Goal: Task Accomplishment & Management: Complete application form

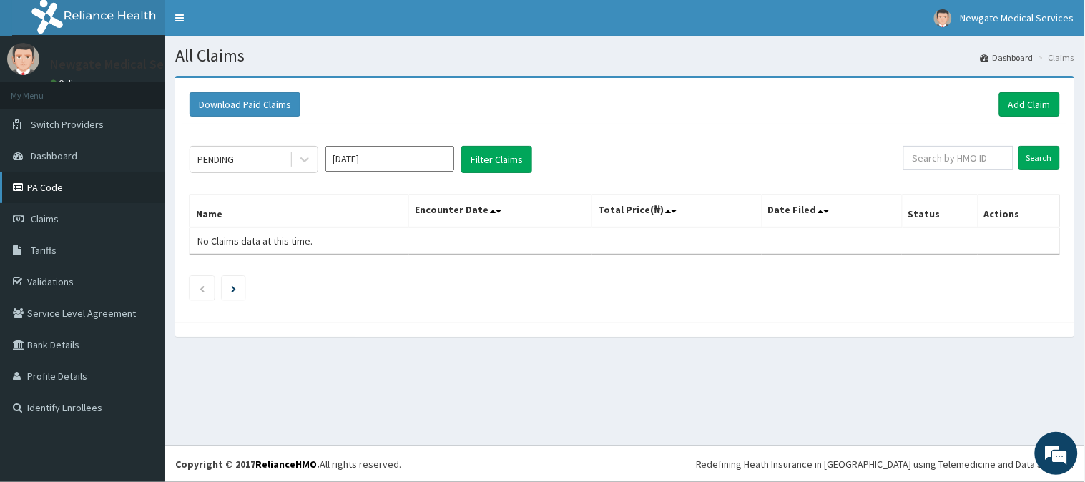
click at [73, 183] on link "PA Code" at bounding box center [82, 187] width 164 height 31
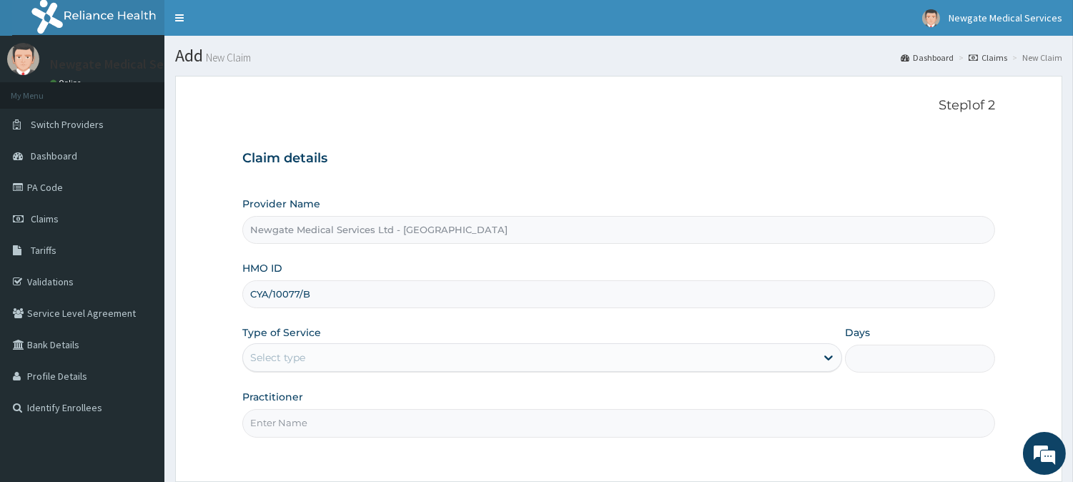
type input "CYA/10077/B"
click at [299, 428] on input "Practitioner" at bounding box center [618, 423] width 753 height 28
type input "[PERSON_NAME]"
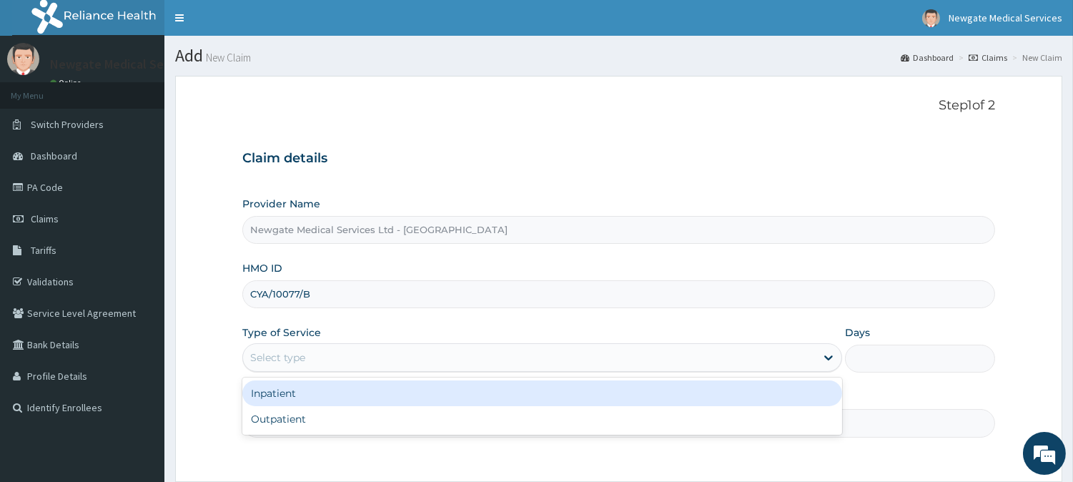
click at [338, 354] on div "Select type" at bounding box center [529, 357] width 573 height 23
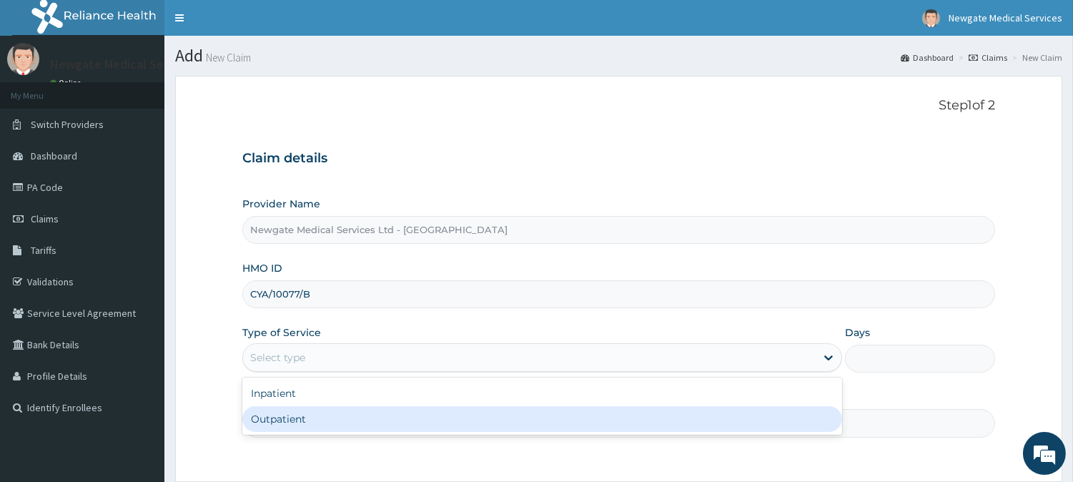
drag, startPoint x: 339, startPoint y: 425, endPoint x: 347, endPoint y: 420, distance: 9.3
click at [340, 425] on div "Outpatient" at bounding box center [542, 419] width 600 height 26
type input "1"
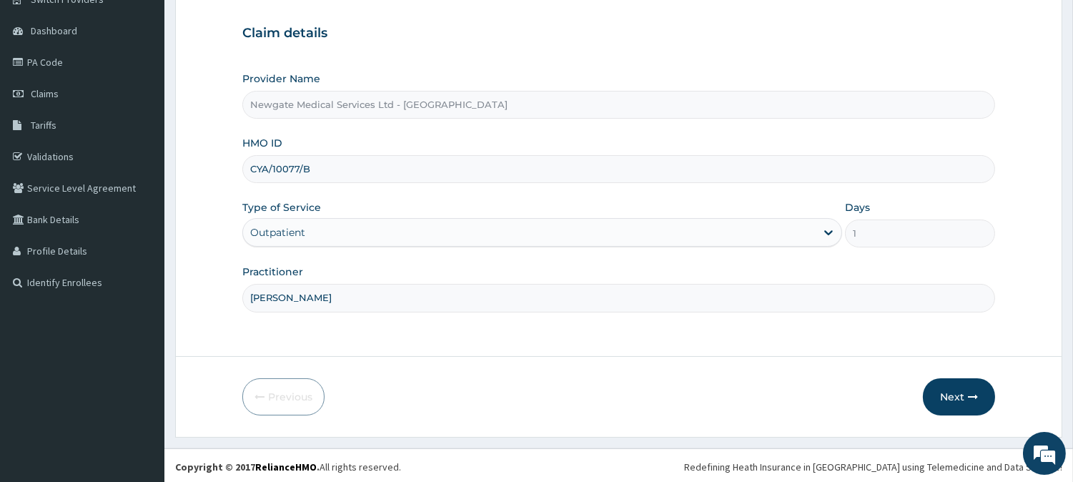
scroll to position [127, 0]
click at [991, 402] on button "Next" at bounding box center [959, 394] width 72 height 37
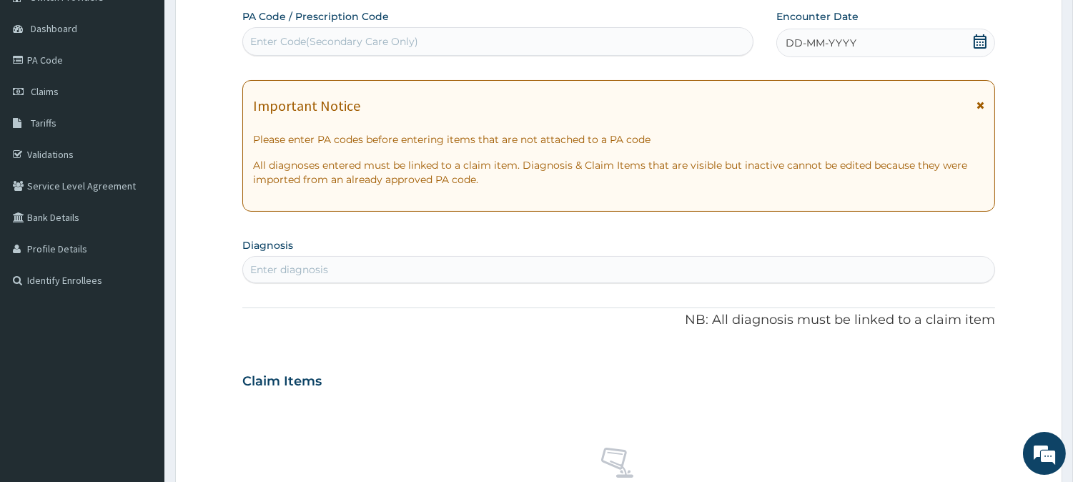
click at [330, 270] on div "Enter diagnosis" at bounding box center [618, 269] width 751 height 23
type input "MALAR"
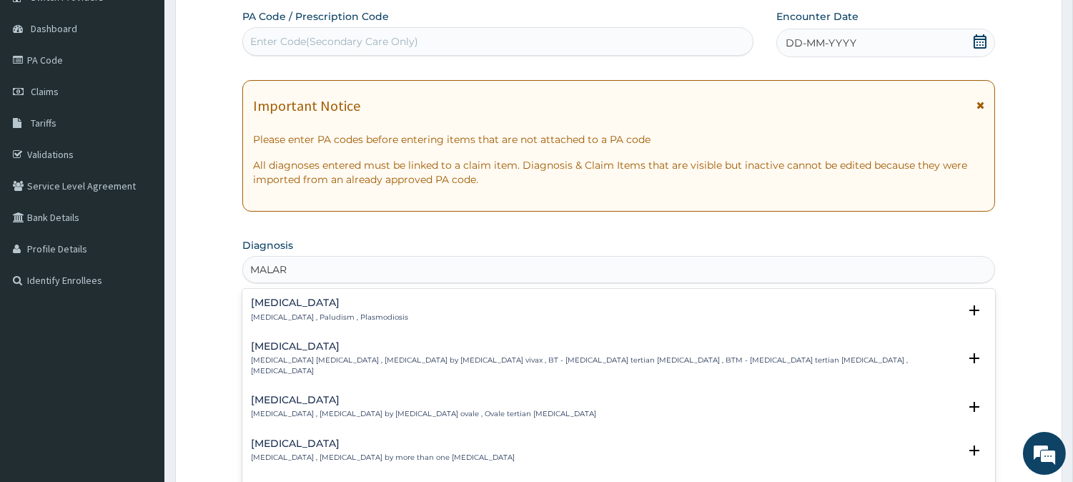
click at [310, 306] on h4 "[MEDICAL_DATA]" at bounding box center [329, 302] width 157 height 11
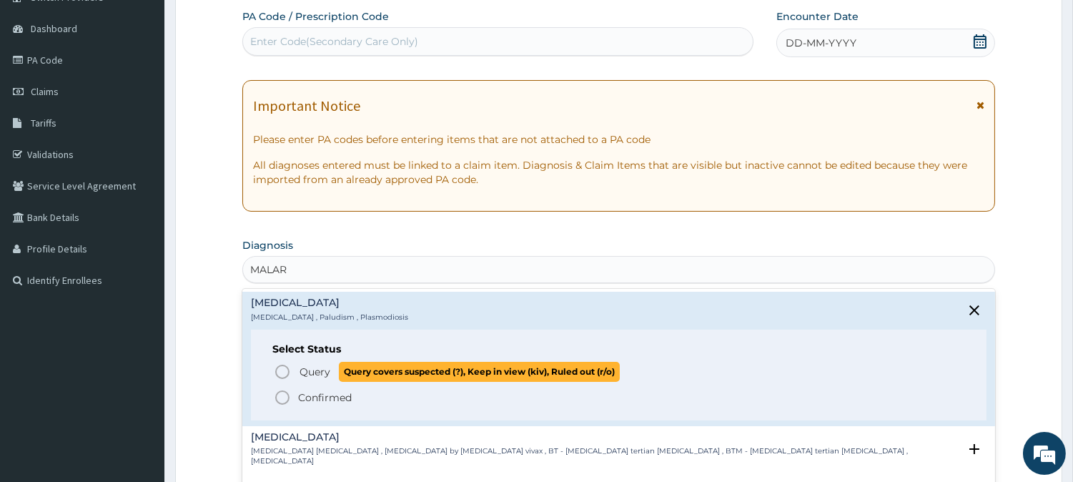
click at [282, 376] on icon "status option query" at bounding box center [282, 371] width 17 height 17
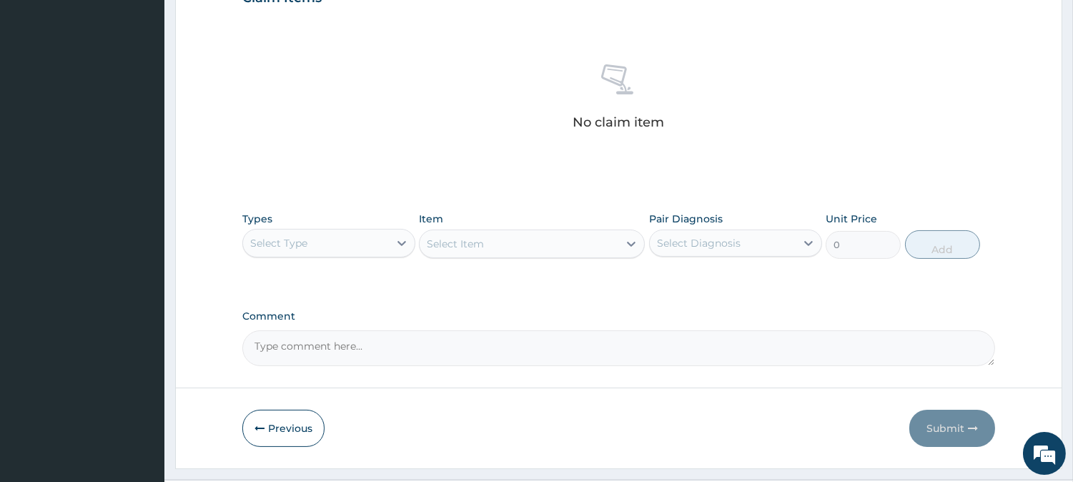
scroll to position [525, 0]
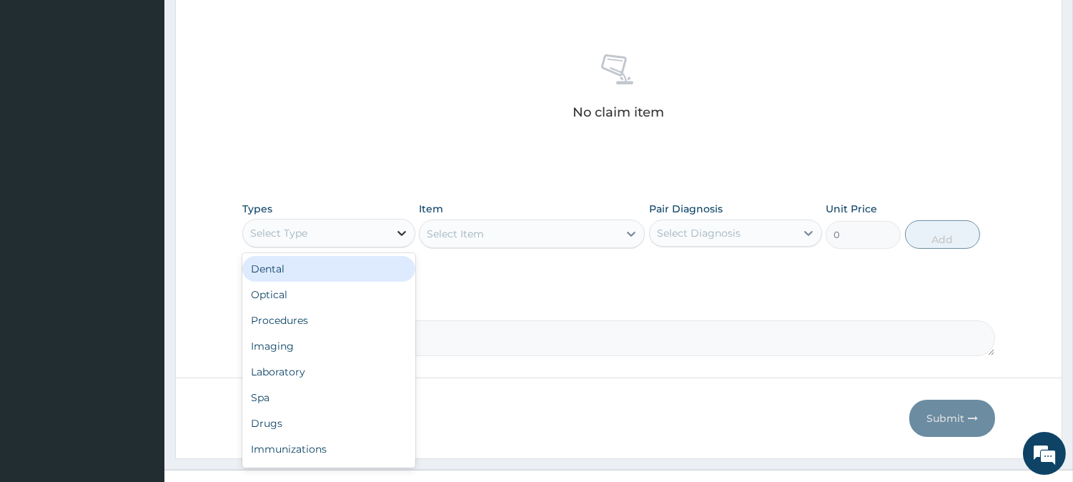
click at [395, 231] on icon at bounding box center [402, 233] width 14 height 14
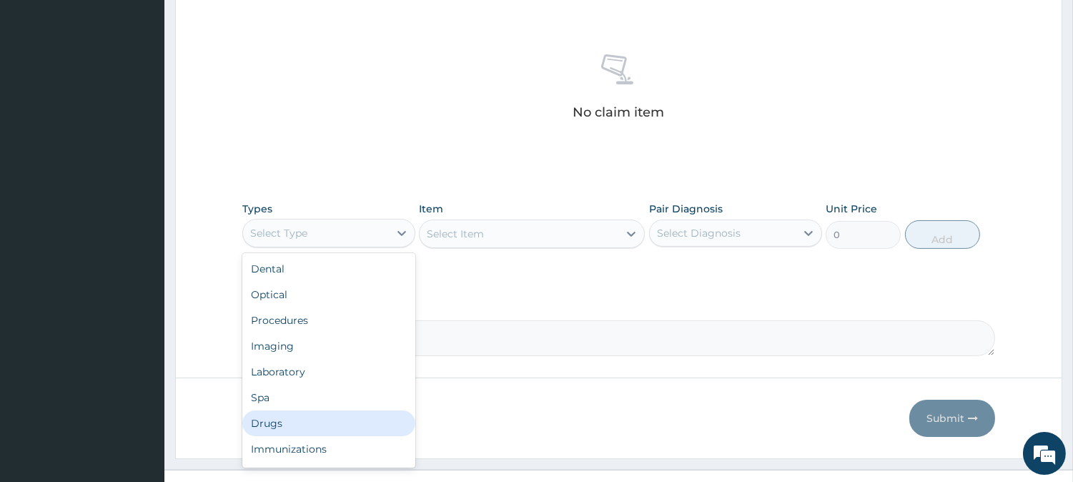
click at [277, 423] on div "Drugs" at bounding box center [328, 423] width 173 height 26
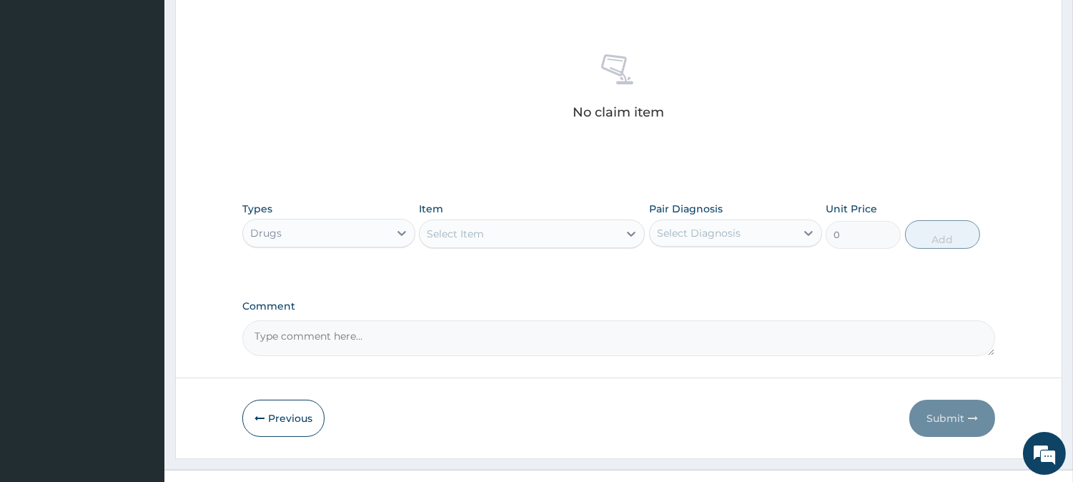
click at [486, 234] on div "Select Item" at bounding box center [519, 233] width 199 height 23
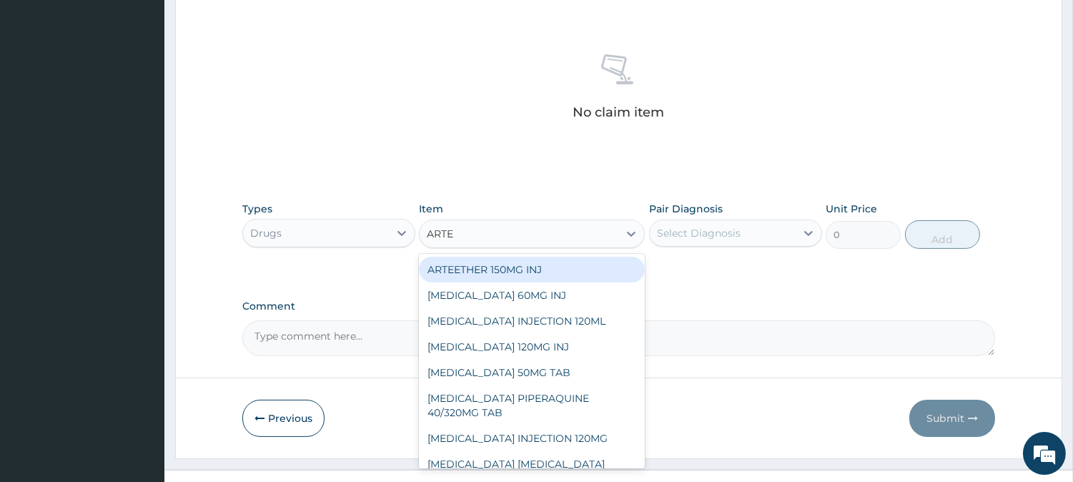
type input "ARTES"
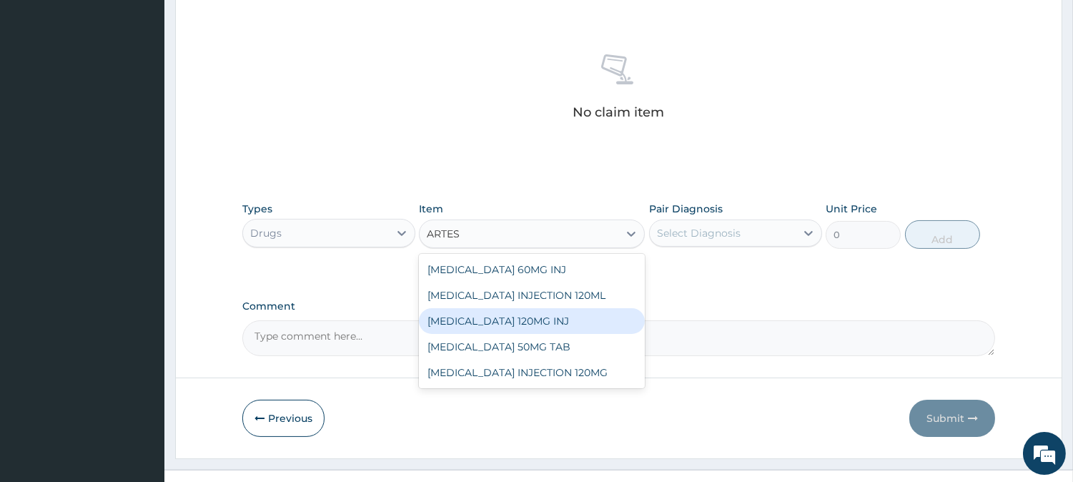
click at [567, 310] on div "[MEDICAL_DATA] 120MG INJ" at bounding box center [532, 321] width 226 height 26
type input "1750"
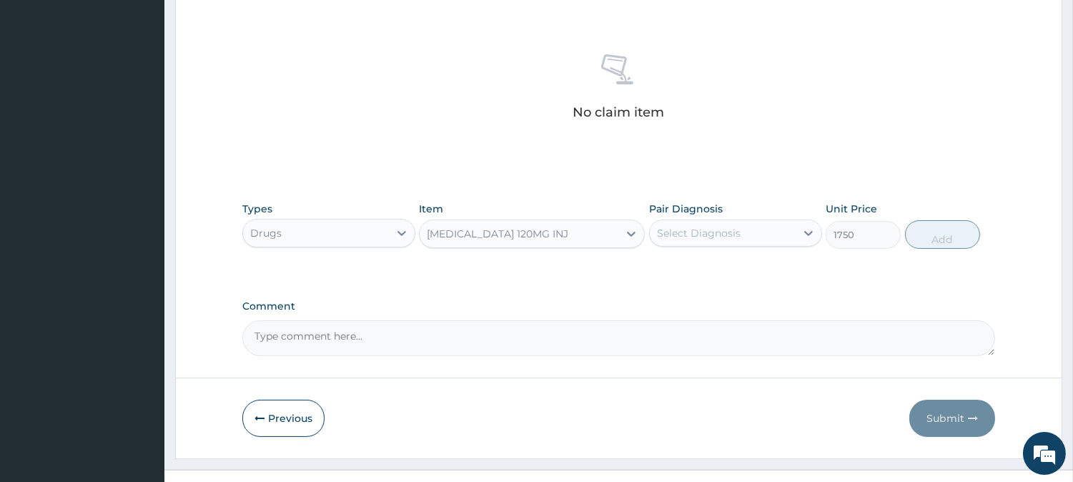
click at [613, 229] on div "[MEDICAL_DATA] 120MG INJ" at bounding box center [519, 233] width 199 height 23
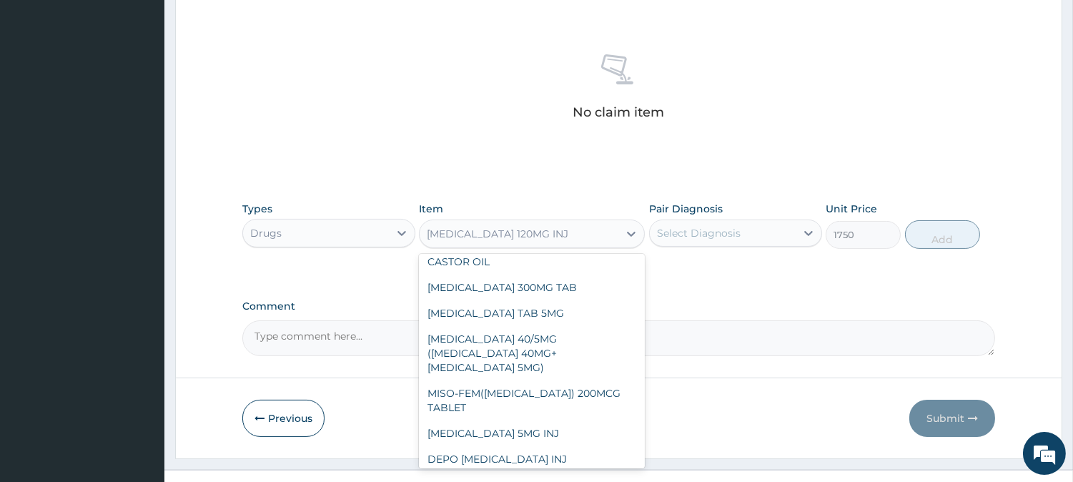
scroll to position [8565, 0]
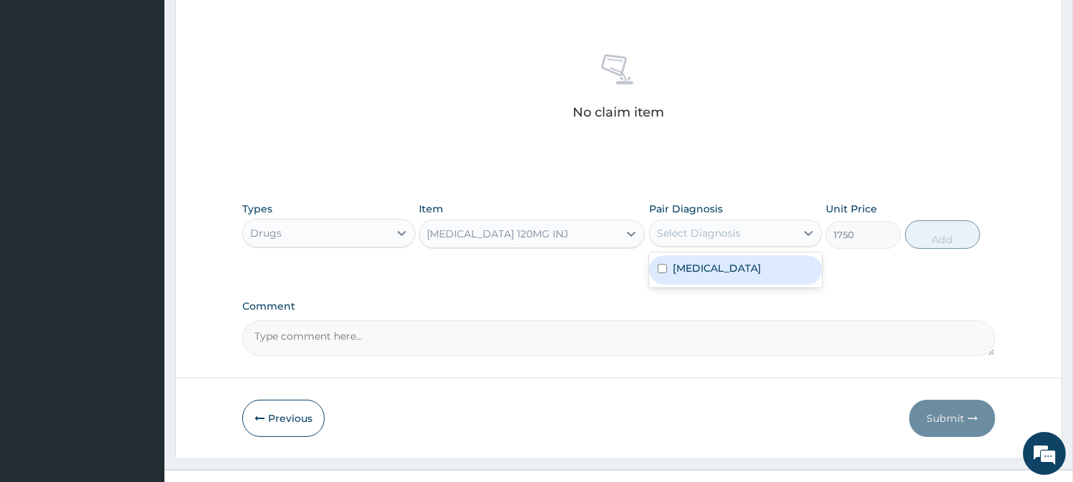
click at [681, 236] on div "Select Diagnosis" at bounding box center [699, 233] width 84 height 14
click at [608, 233] on div "[MEDICAL_DATA] 120MG INJ" at bounding box center [519, 233] width 199 height 23
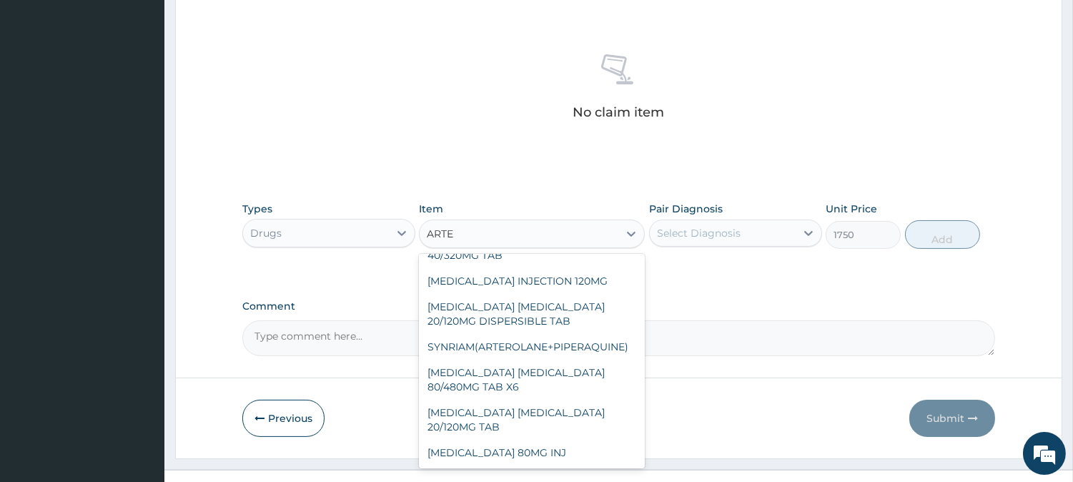
scroll to position [43, 0]
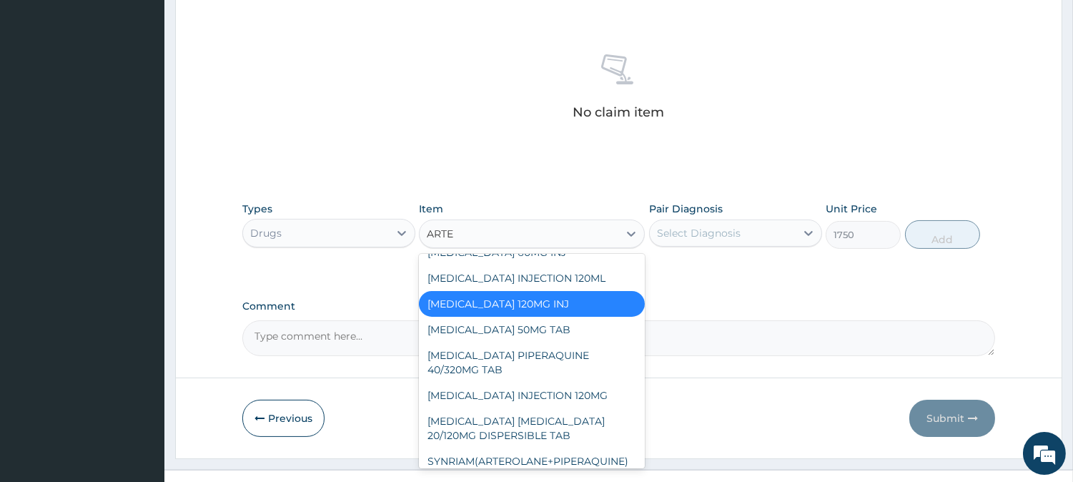
type input "ARTES"
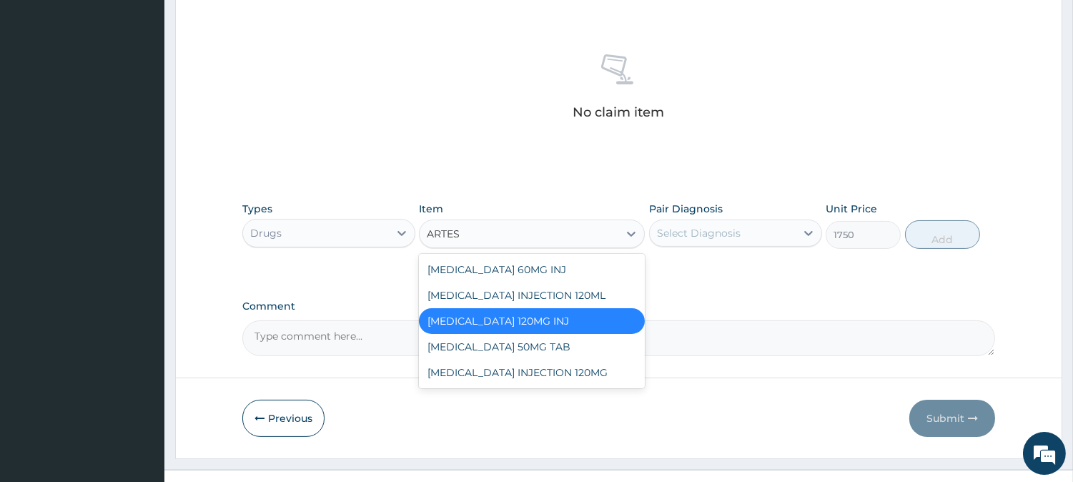
scroll to position [0, 0]
click at [532, 267] on div "[MEDICAL_DATA] 60MG INJ" at bounding box center [532, 270] width 226 height 26
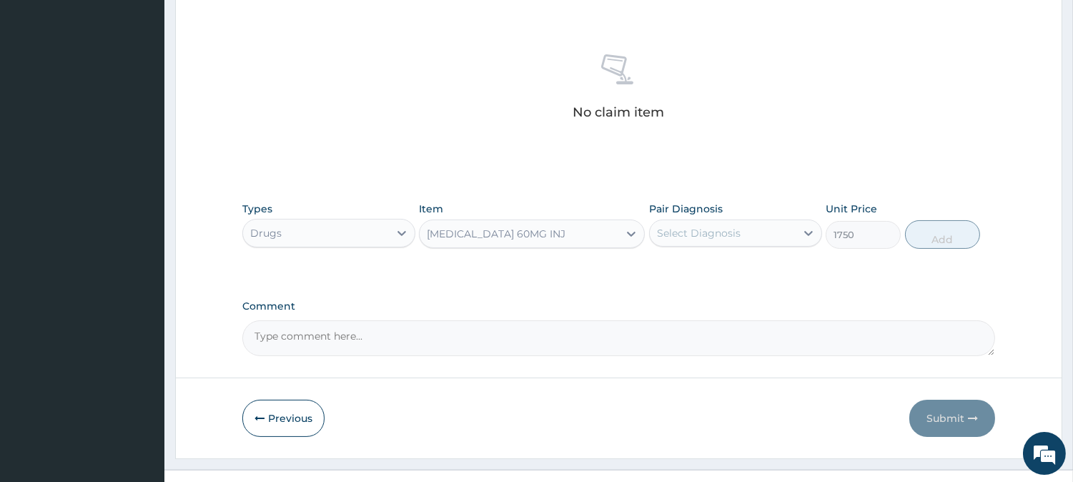
click at [548, 224] on div "[MEDICAL_DATA] 60MG INJ" at bounding box center [519, 233] width 199 height 23
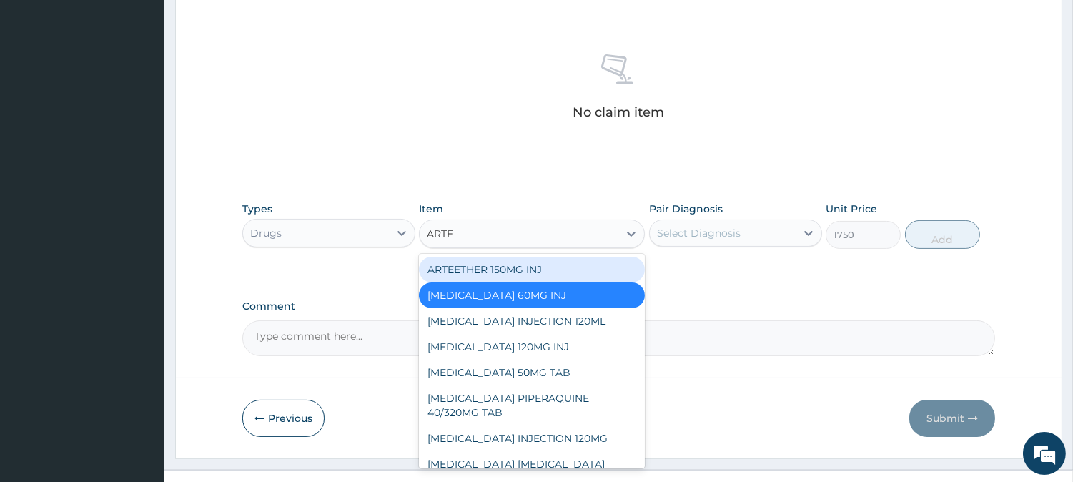
type input "ARTES"
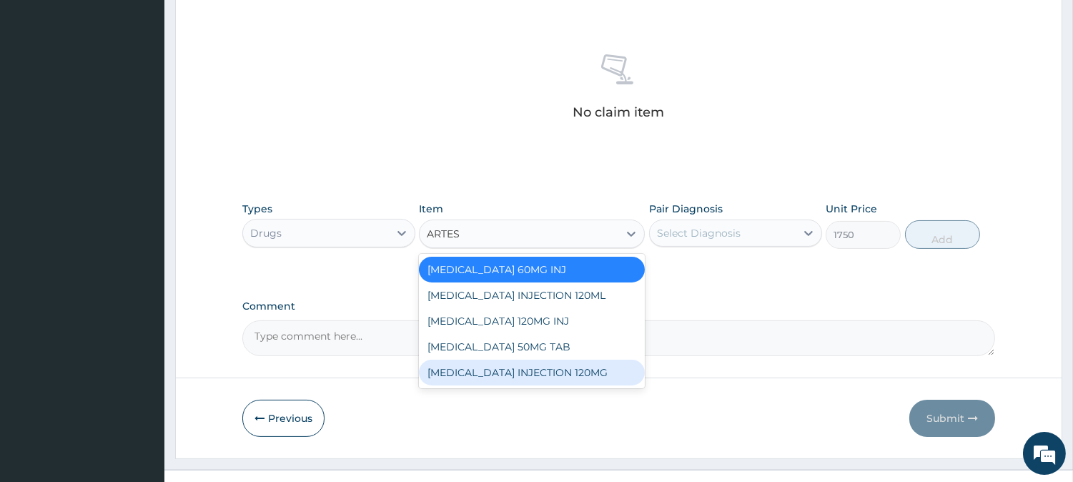
click at [604, 366] on div "[MEDICAL_DATA] INJECTION 120MG" at bounding box center [532, 373] width 226 height 26
type input "3200"
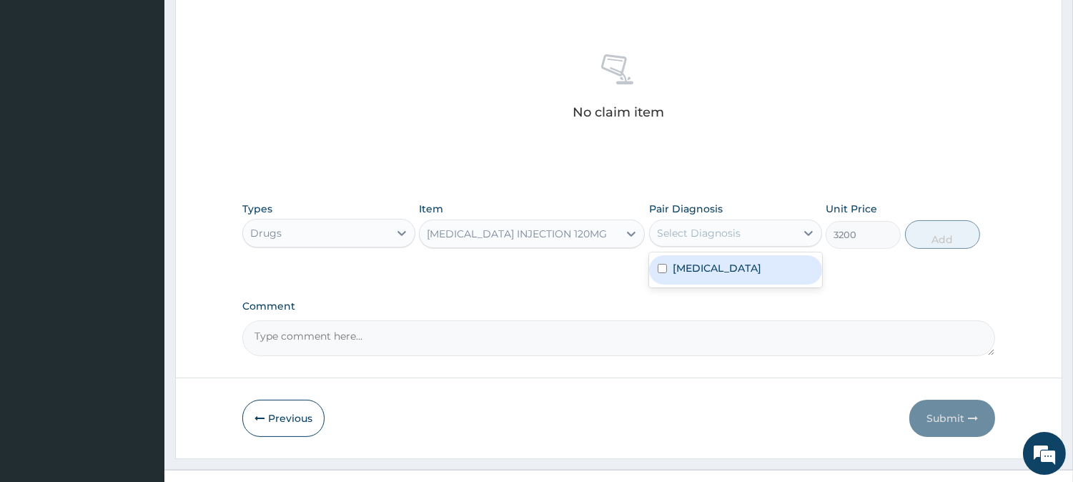
click at [724, 243] on div "Select Diagnosis" at bounding box center [723, 233] width 146 height 23
click at [715, 265] on div "[MEDICAL_DATA]" at bounding box center [735, 269] width 173 height 29
checkbox input "true"
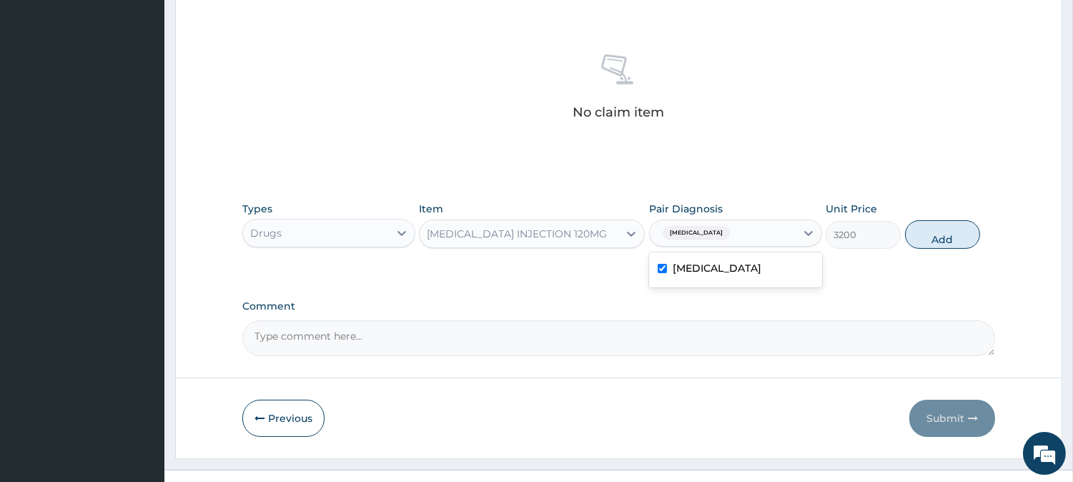
click at [616, 234] on div "[MEDICAL_DATA] INJECTION 120MG" at bounding box center [519, 233] width 199 height 23
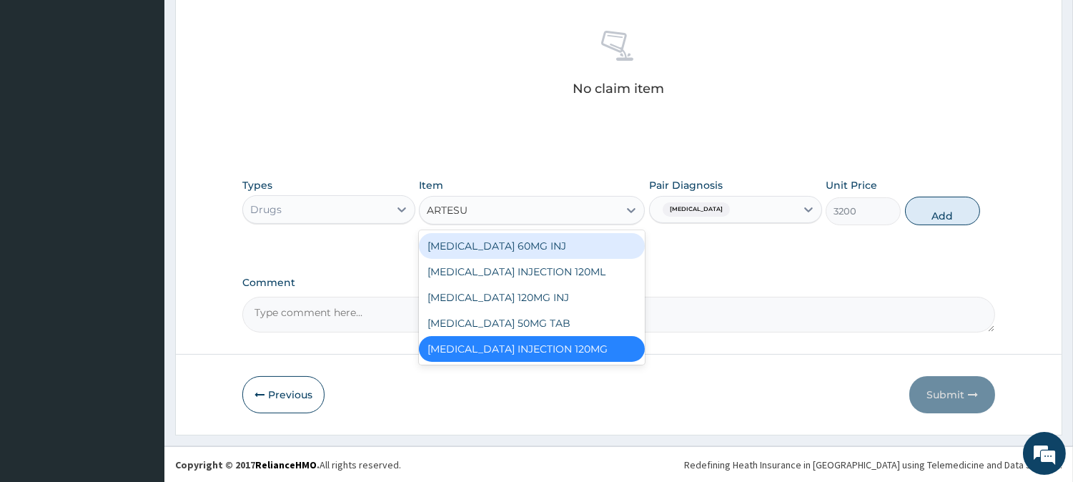
type input "ARTESU"
